Goal: Book appointment/travel/reservation

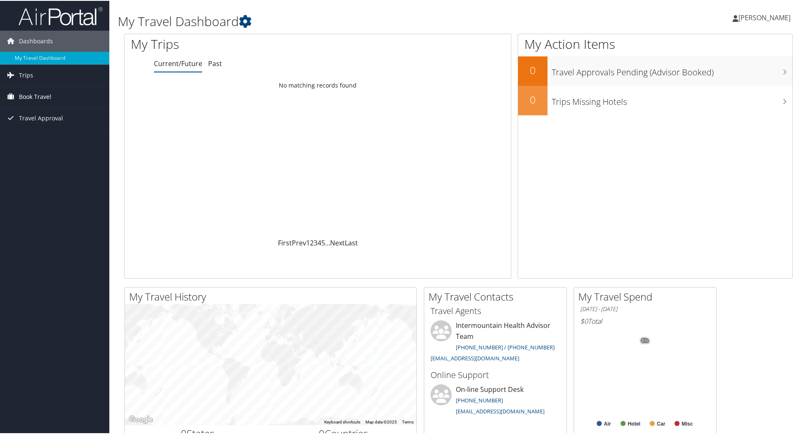
click at [37, 97] on span "Book Travel" at bounding box center [35, 95] width 32 height 21
click at [63, 136] on link "Book/Manage Online Trips" at bounding box center [54, 138] width 109 height 13
